Goal: Information Seeking & Learning: Understand process/instructions

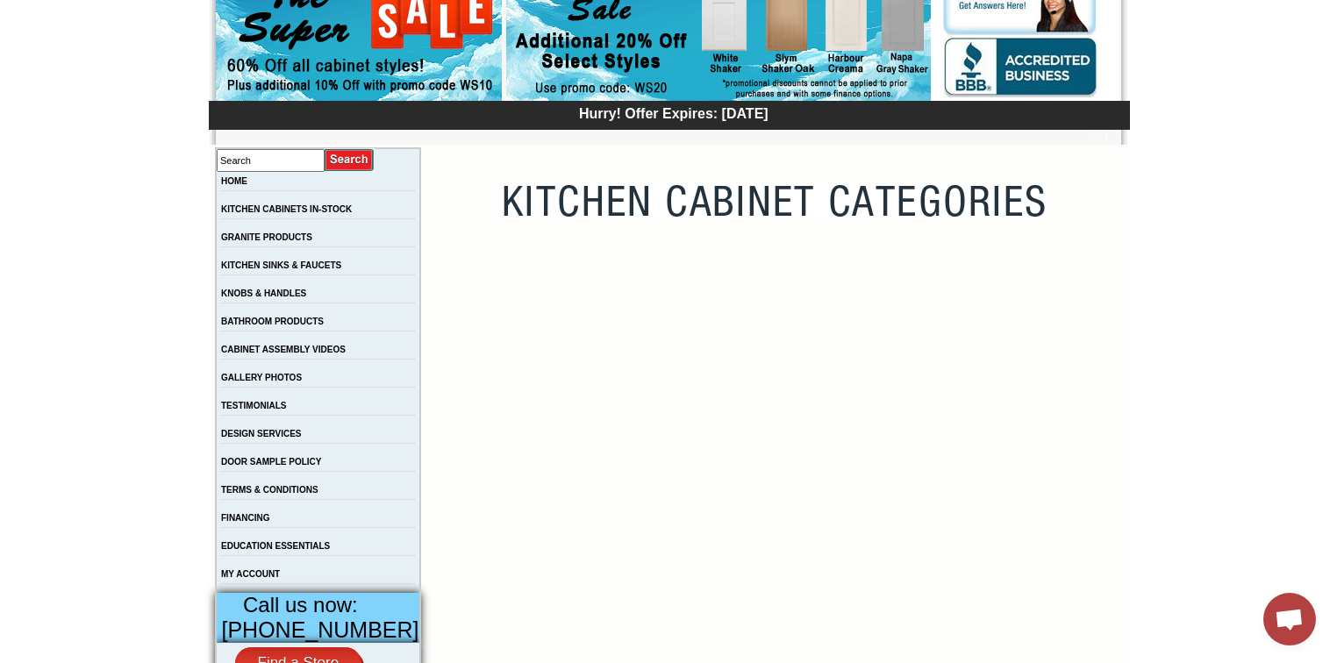
scroll to position [211, 0]
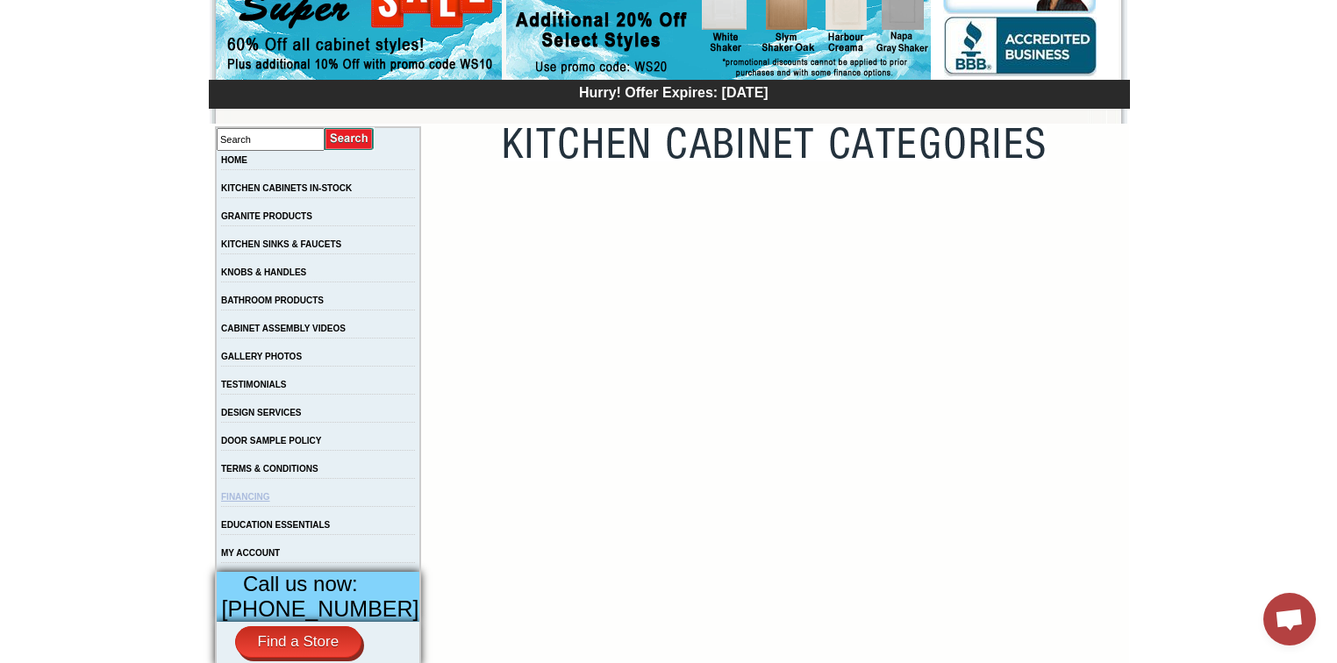
click at [270, 502] on link "FINANCING" at bounding box center [245, 497] width 49 height 10
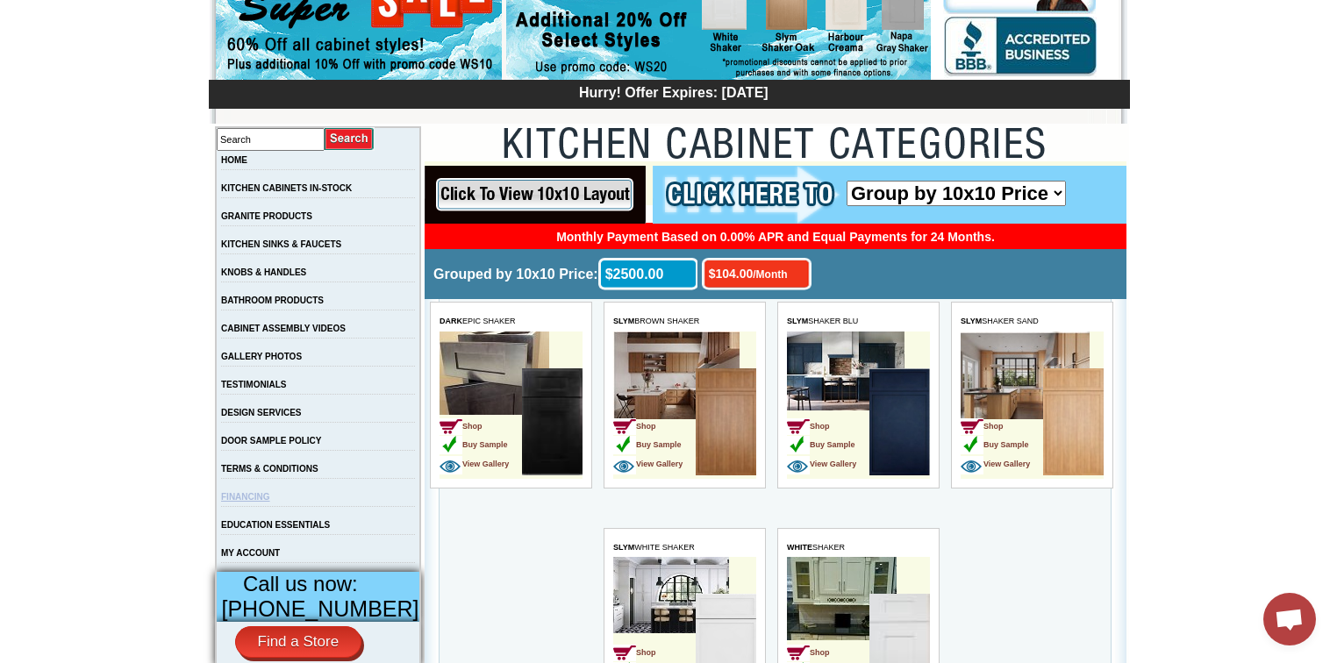
scroll to position [0, 0]
